Goal: Information Seeking & Learning: Understand process/instructions

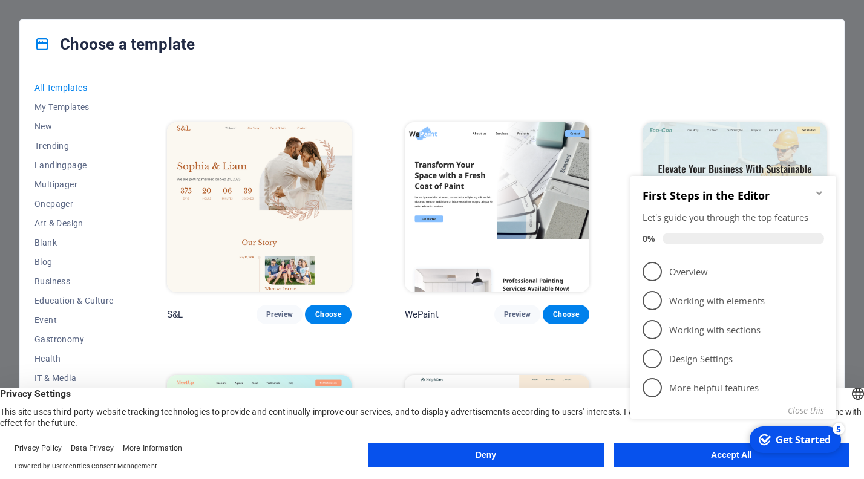
scroll to position [465, 0]
click at [482, 456] on button "Deny" at bounding box center [486, 455] width 236 height 24
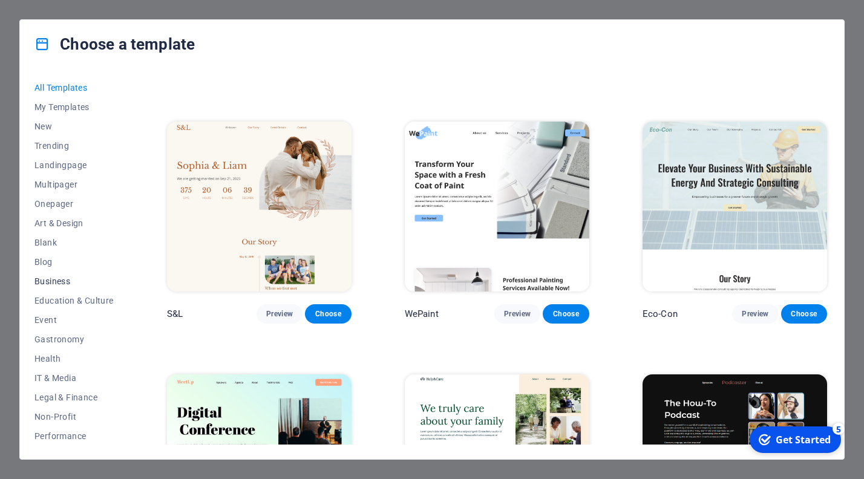
click at [45, 282] on span "Business" at bounding box center [73, 281] width 79 height 10
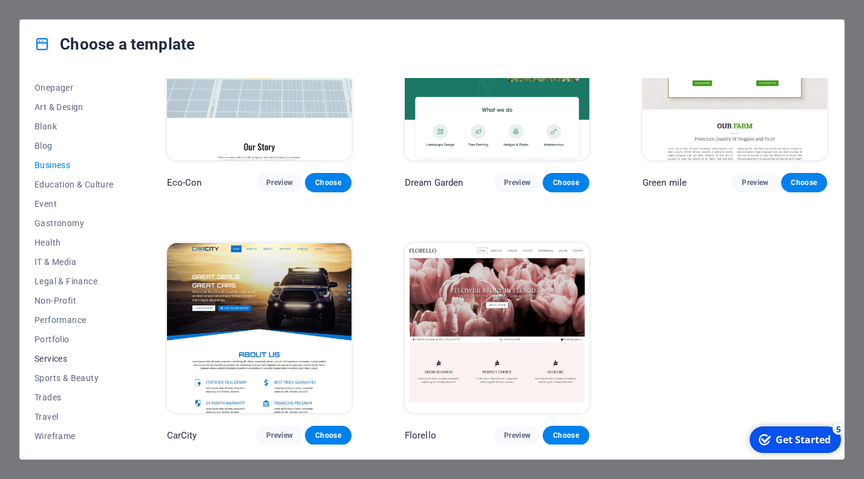
scroll to position [117, 0]
click at [45, 417] on span "Travel" at bounding box center [73, 416] width 79 height 10
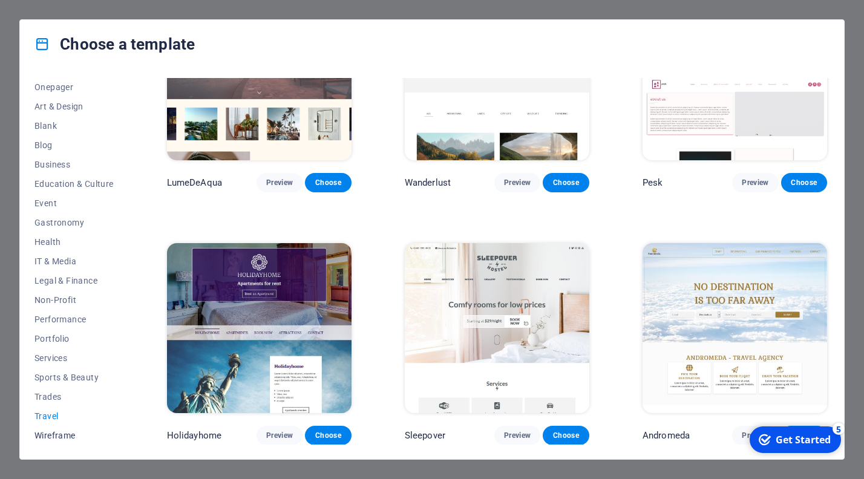
click at [44, 434] on span "Wireframe" at bounding box center [73, 436] width 79 height 10
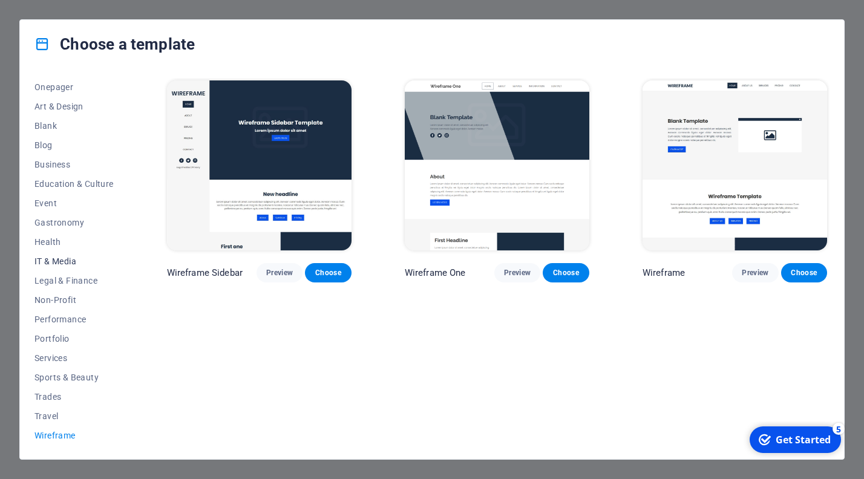
click at [44, 260] on span "IT & Media" at bounding box center [73, 261] width 79 height 10
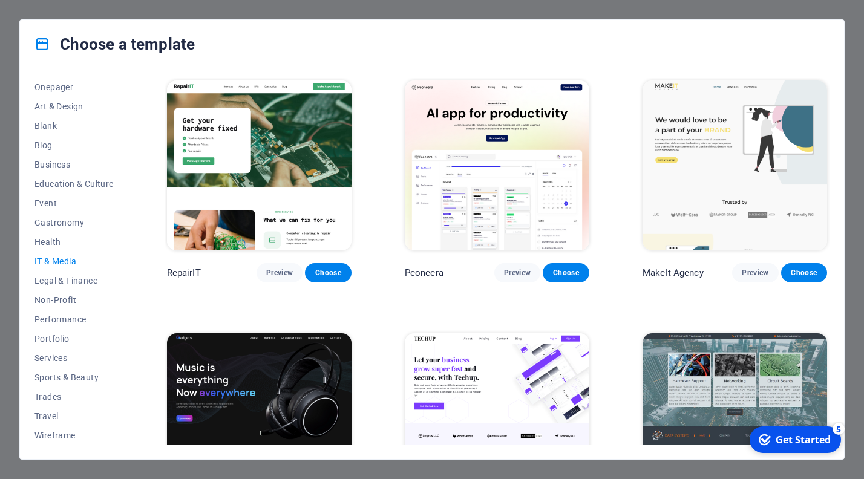
click at [731, 388] on img at bounding box center [734, 418] width 184 height 170
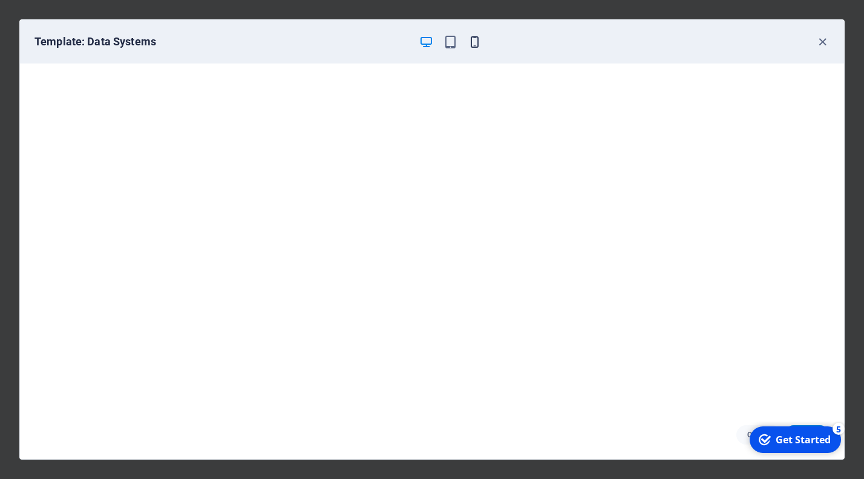
click at [472, 42] on icon "button" at bounding box center [475, 42] width 14 height 14
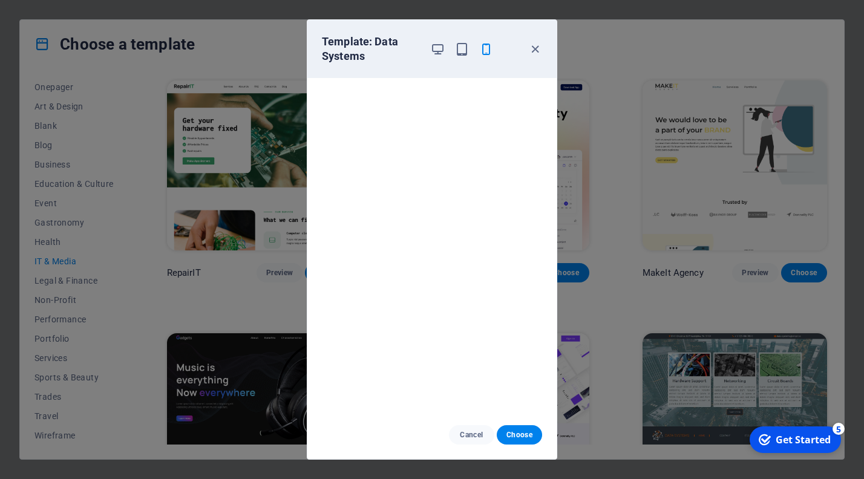
click at [485, 50] on icon "button" at bounding box center [486, 49] width 14 height 14
click at [459, 50] on icon "button" at bounding box center [462, 49] width 14 height 14
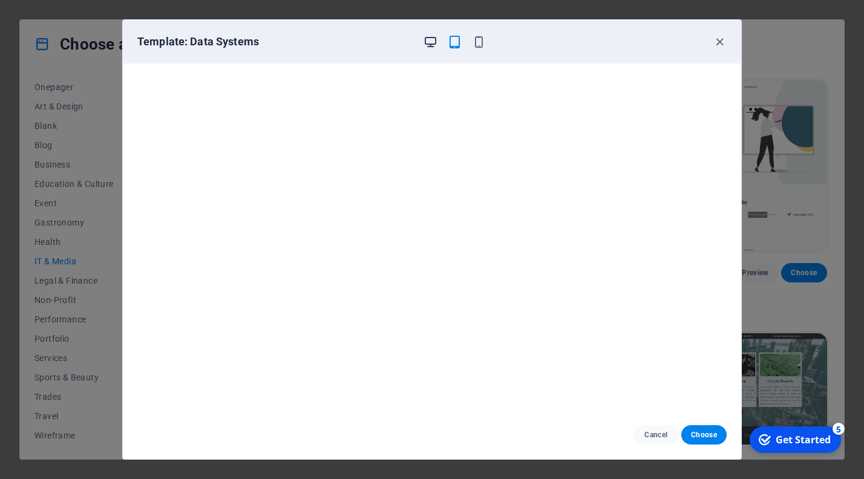
click at [429, 42] on icon "button" at bounding box center [430, 42] width 14 height 14
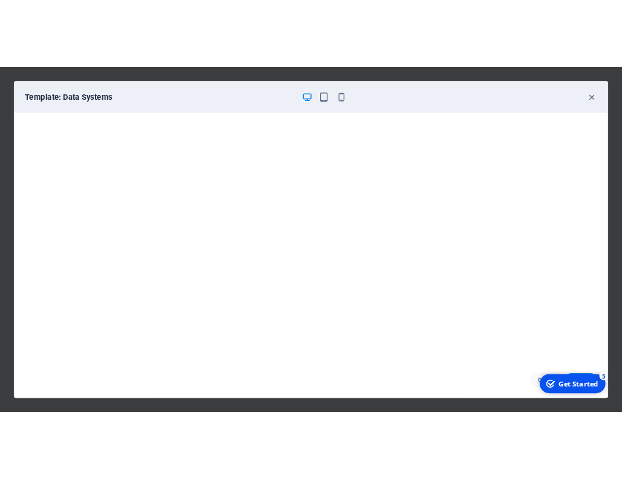
scroll to position [2, 0]
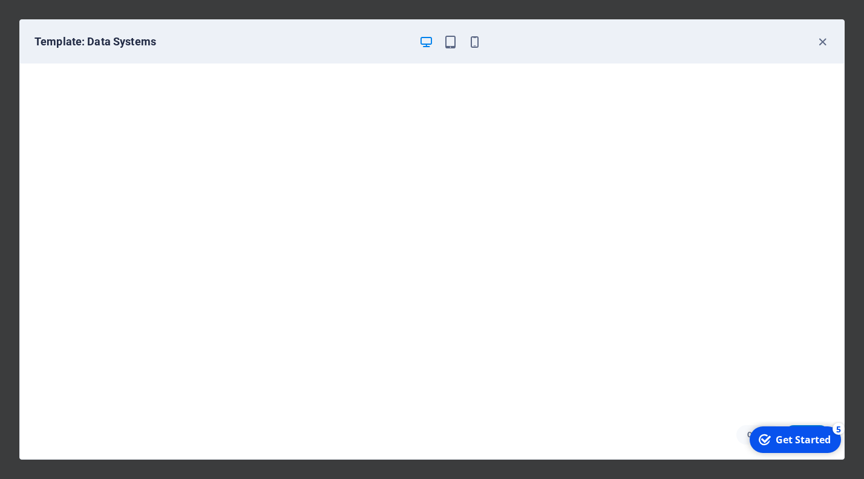
click at [777, 437] on div "Get Started" at bounding box center [802, 439] width 55 height 13
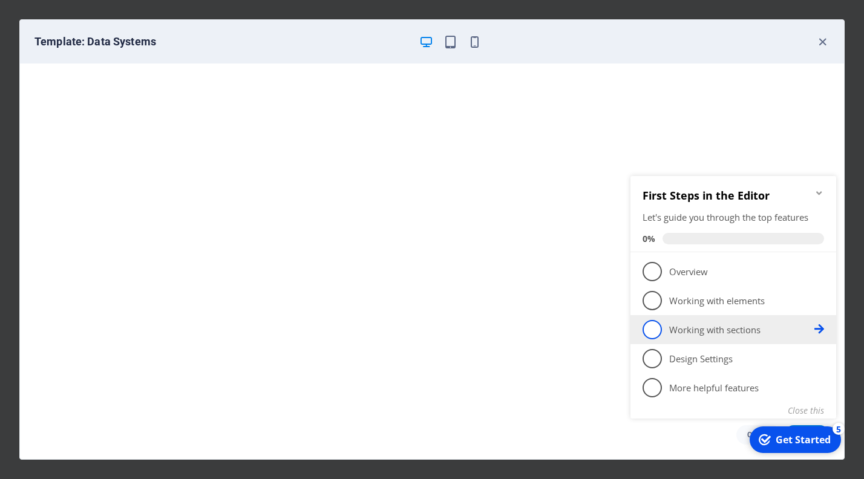
click at [703, 329] on p "Working with sections - incomplete" at bounding box center [741, 330] width 145 height 13
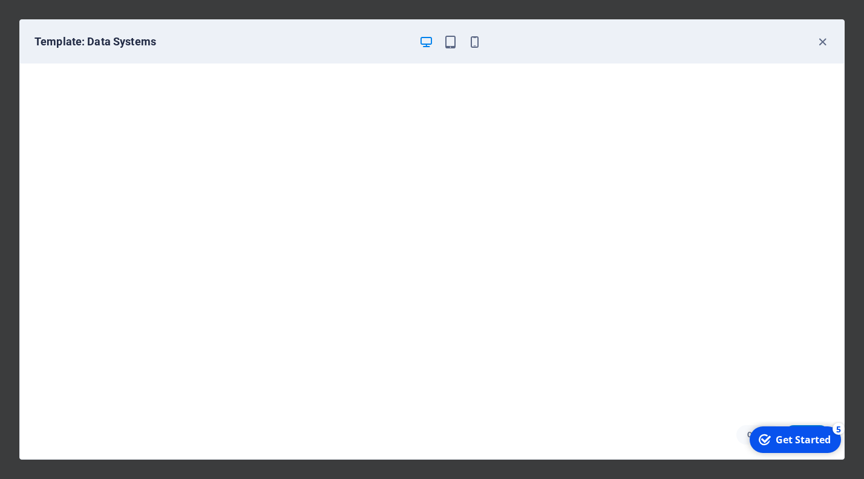
click at [788, 439] on div "Get Started" at bounding box center [802, 439] width 55 height 13
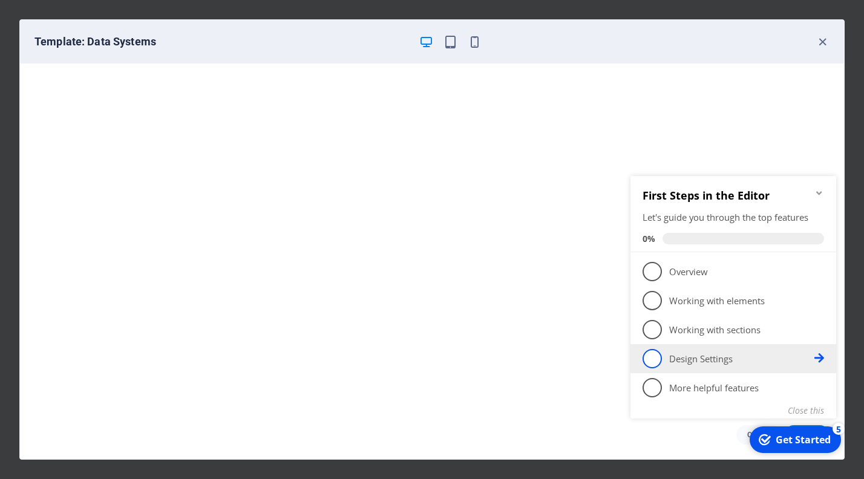
click at [654, 359] on span "4" at bounding box center [651, 358] width 19 height 19
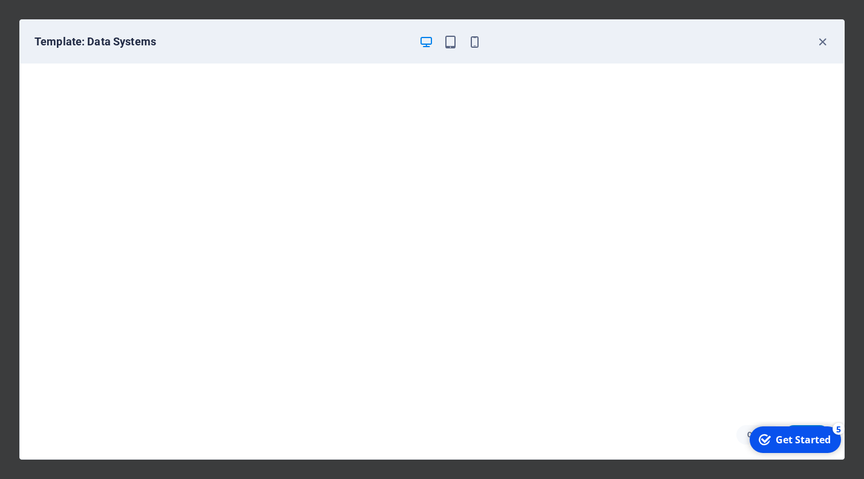
click at [783, 442] on div "Get Started" at bounding box center [802, 439] width 55 height 13
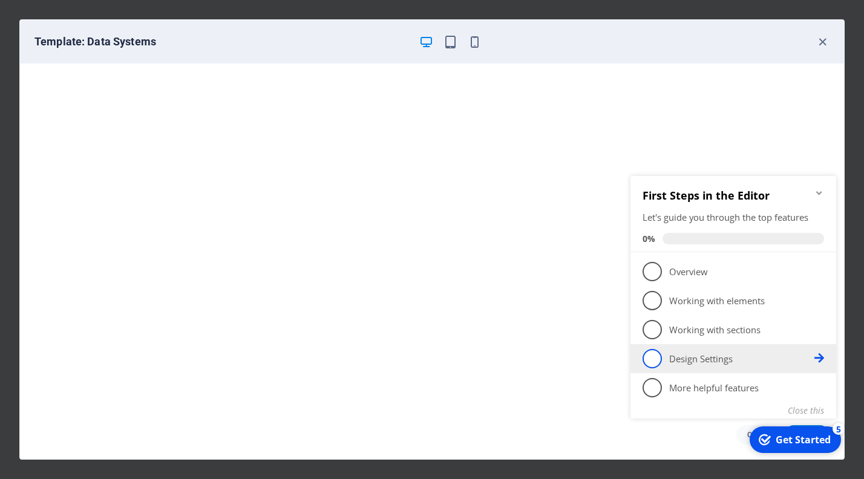
click at [649, 357] on span "4" at bounding box center [651, 358] width 19 height 19
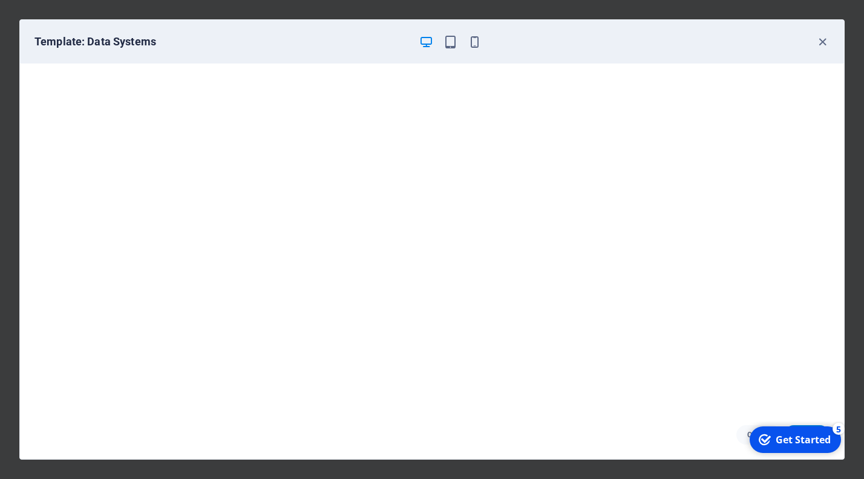
click at [763, 442] on icon "Get Started 5 items remaining, 0% complete" at bounding box center [765, 439] width 12 height 11
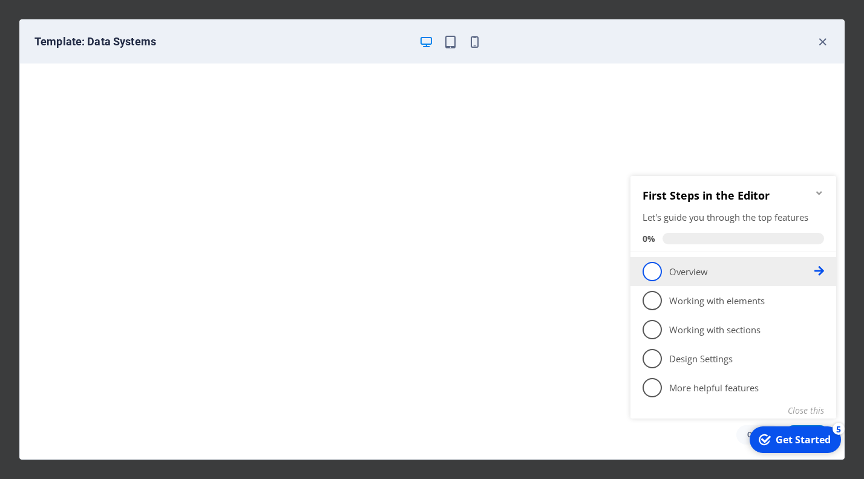
click at [697, 271] on p "Overview - incomplete" at bounding box center [741, 272] width 145 height 13
